Goal: Transaction & Acquisition: Purchase product/service

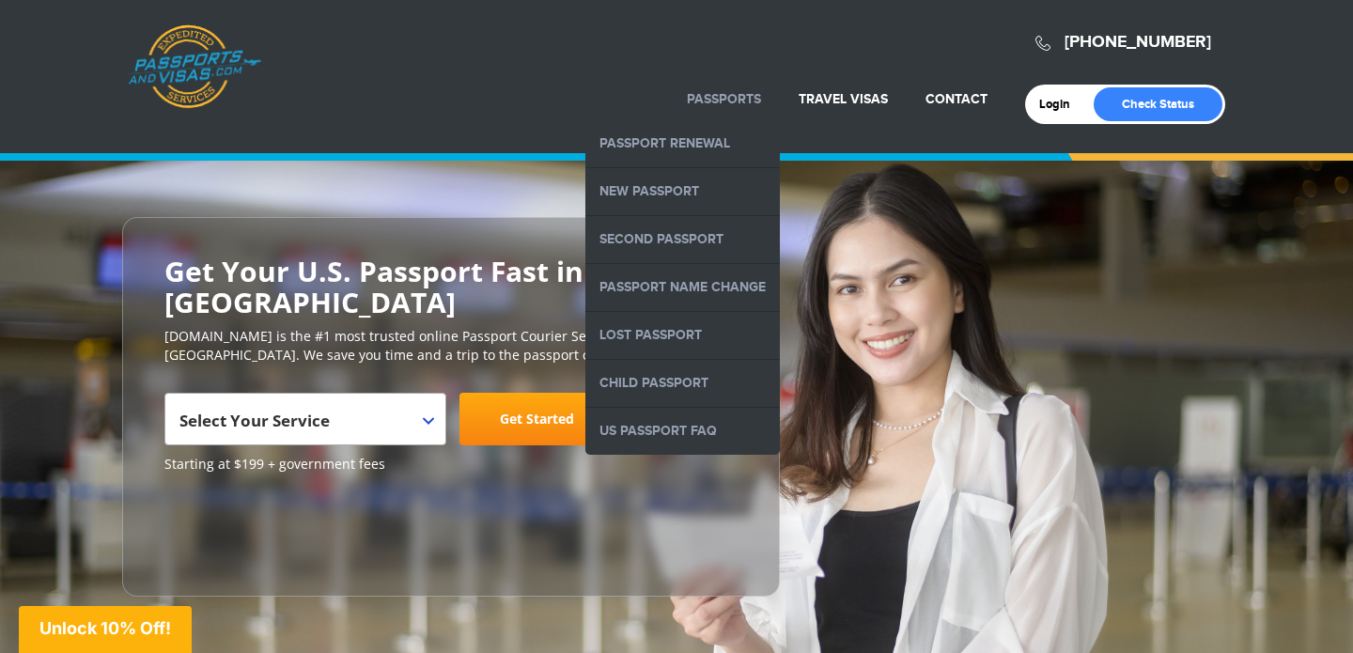
click at [733, 89] on li "Passports Passport Renewal New Passport Second Passport Passport Name Change Lo…" at bounding box center [724, 99] width 112 height 41
click at [671, 181] on link "New Passport" at bounding box center [683, 191] width 195 height 47
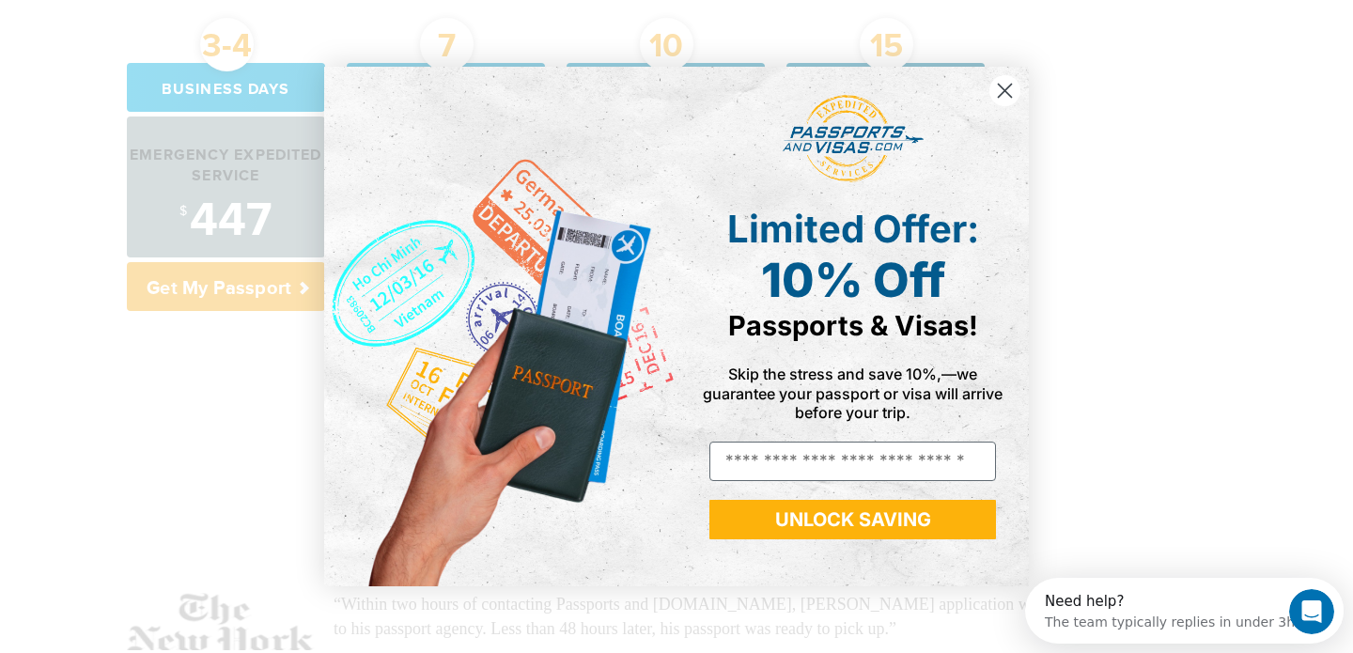
click at [1011, 88] on circle "Close dialog" at bounding box center [1005, 90] width 31 height 31
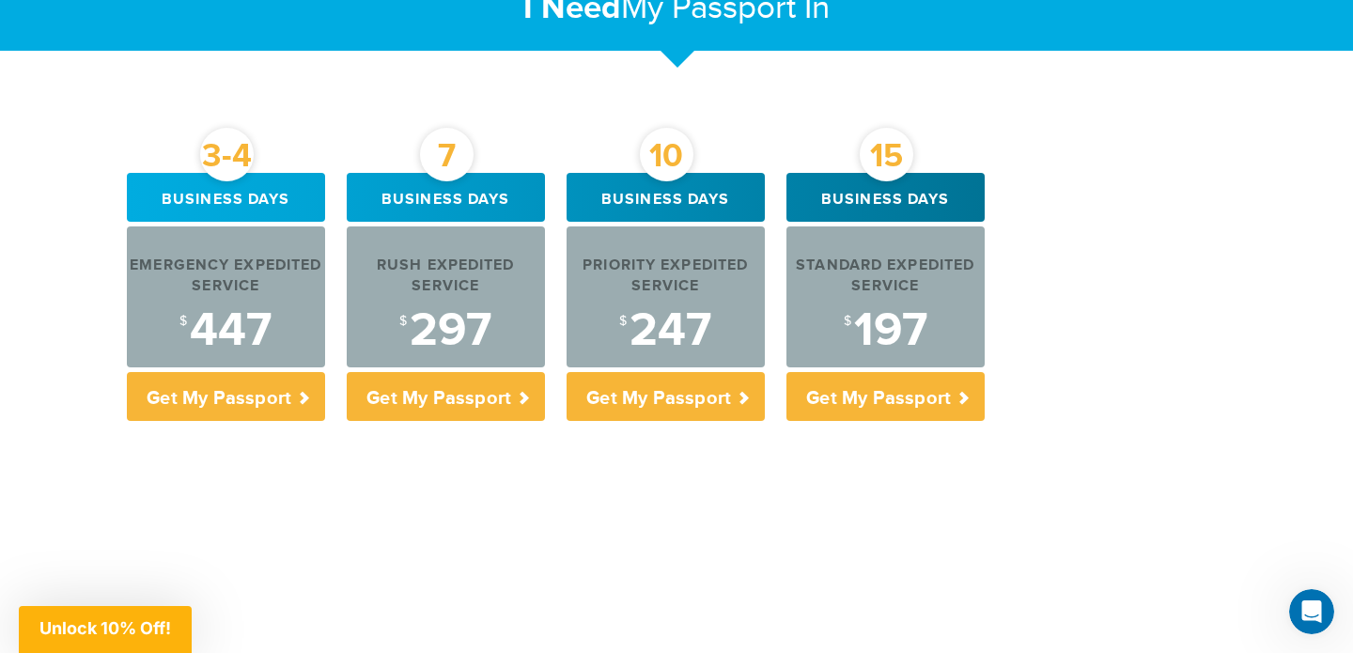
scroll to position [709, 0]
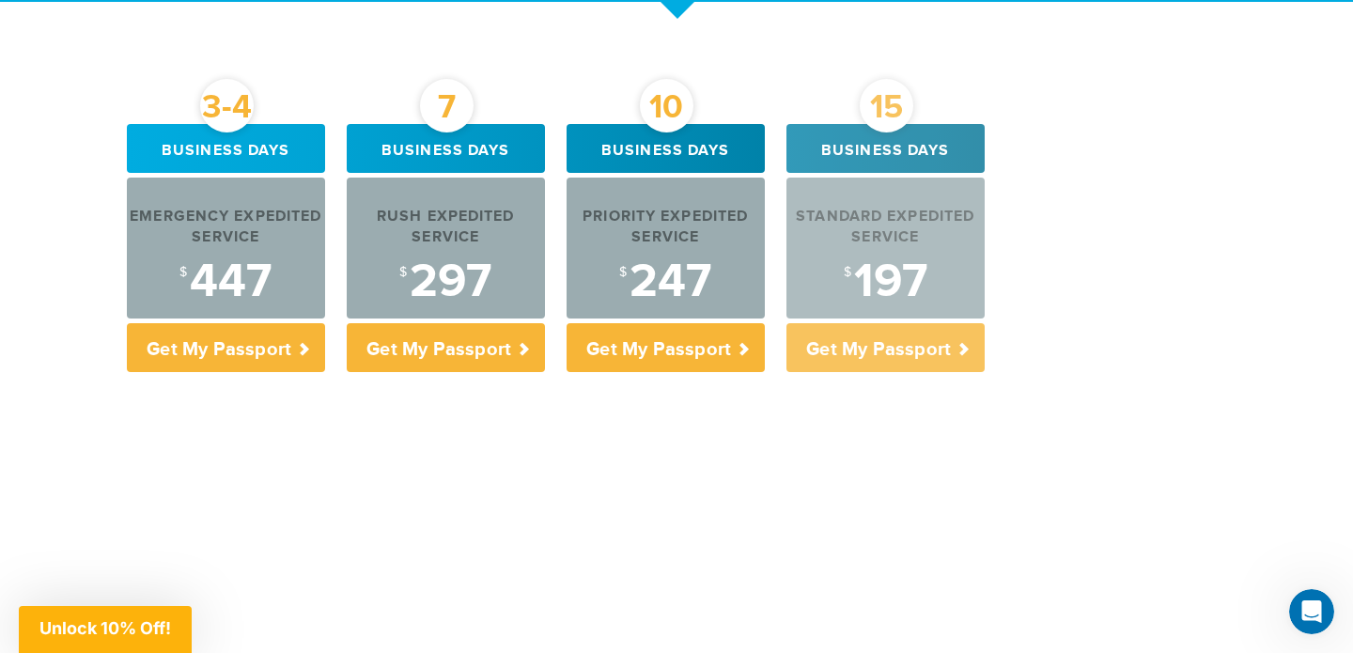
click at [900, 343] on p "Get My Passport" at bounding box center [886, 347] width 198 height 49
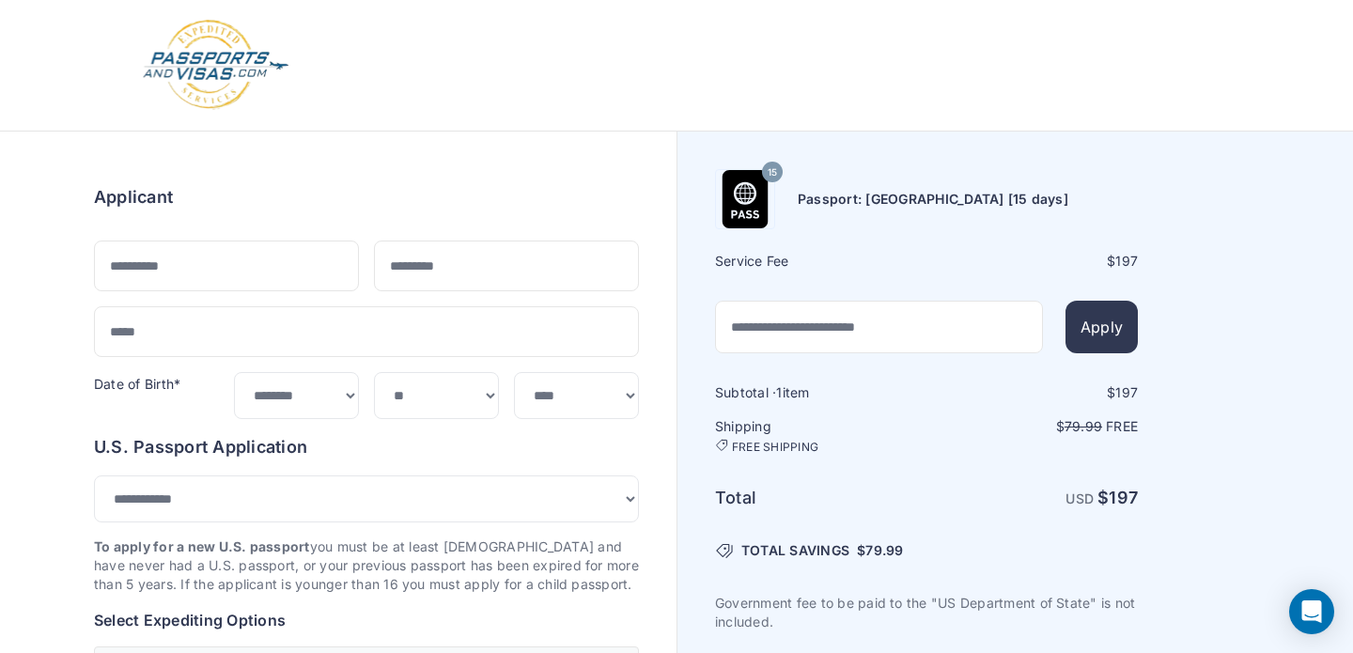
select select "***"
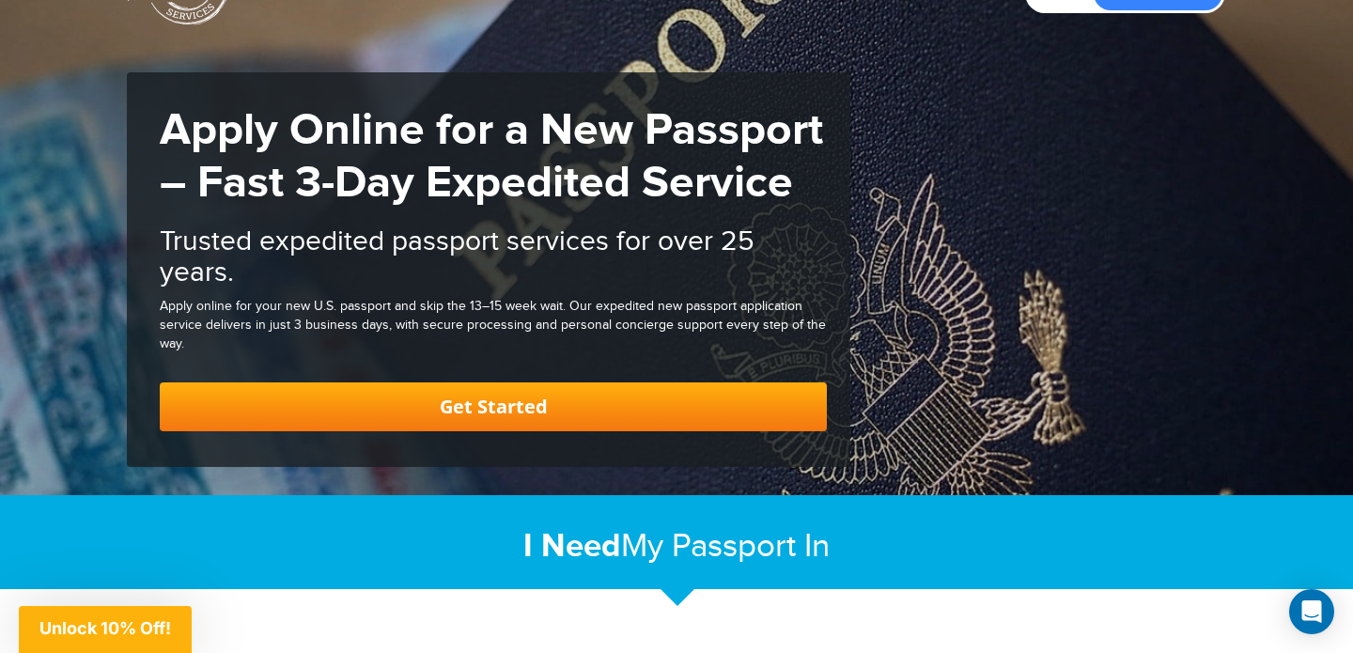
scroll to position [119, 0]
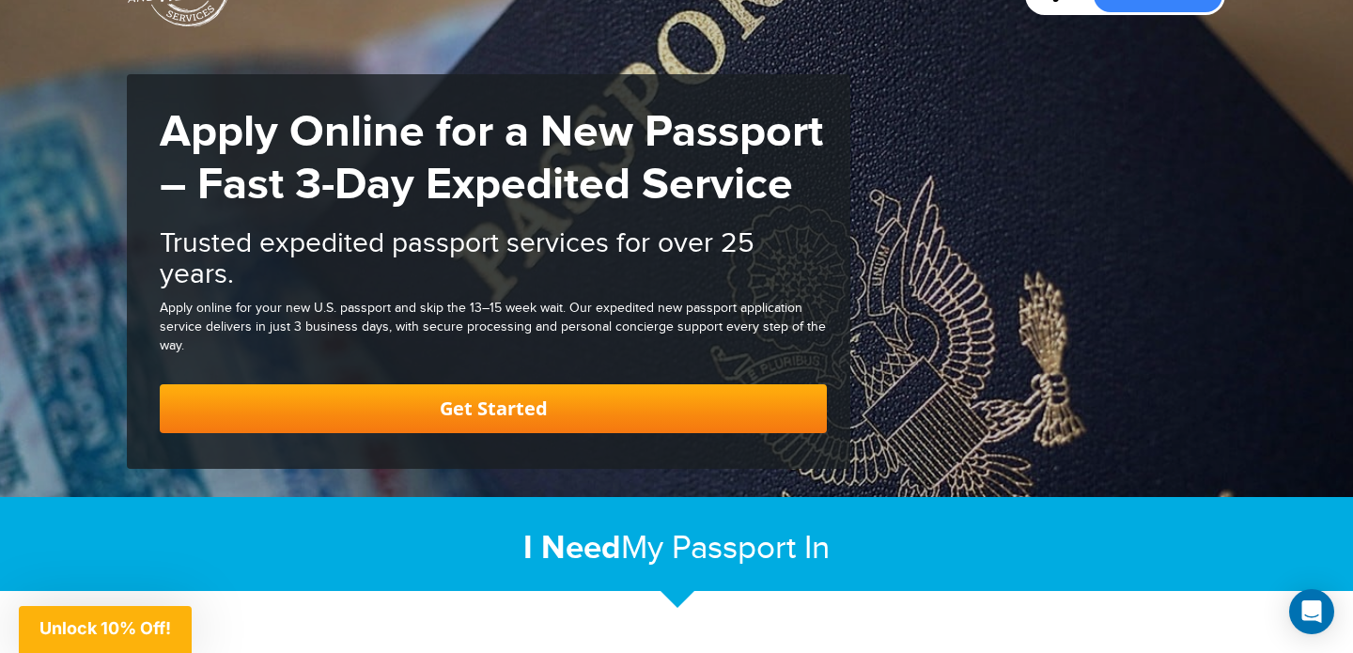
click at [591, 409] on link "Get Started" at bounding box center [493, 408] width 667 height 49
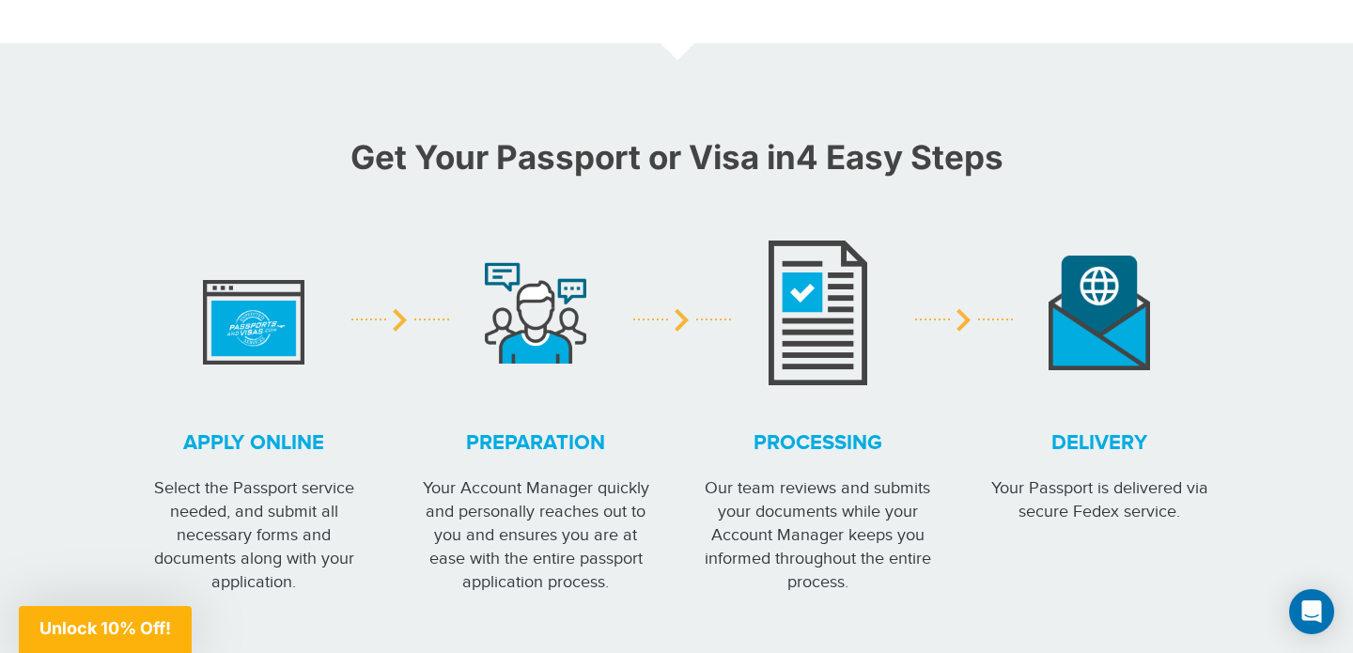
scroll to position [1472, 0]
